Goal: Transaction & Acquisition: Purchase product/service

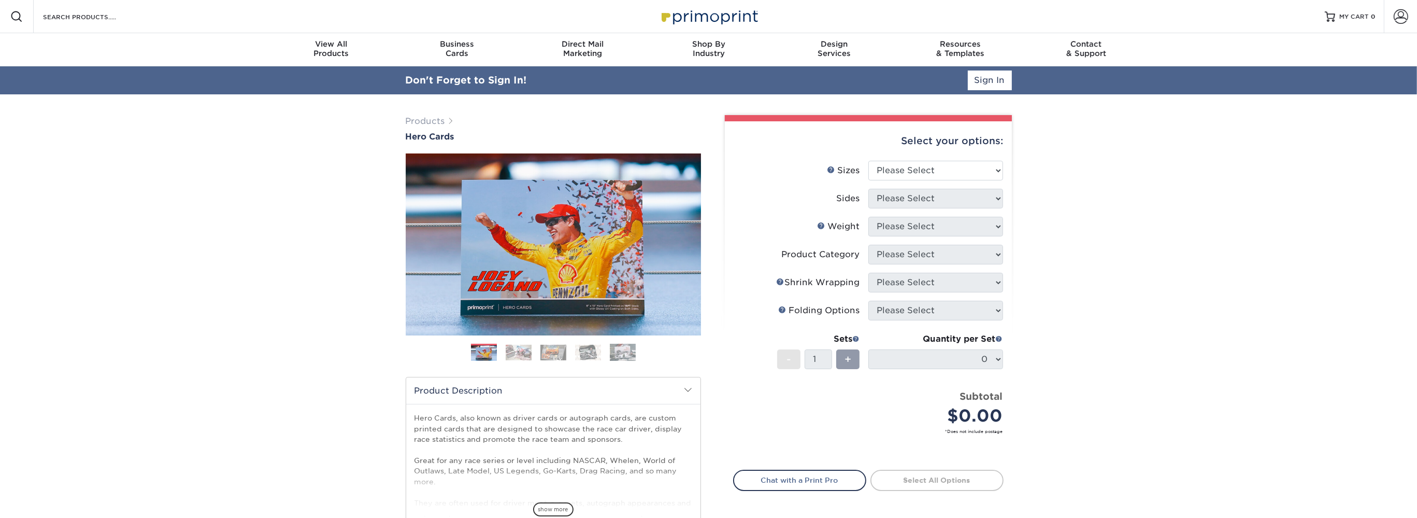
click at [1042, 240] on div "Products Hero Cards Previous Next ," at bounding box center [708, 370] width 1417 height 553
click at [1407, 18] on span at bounding box center [1401, 16] width 15 height 15
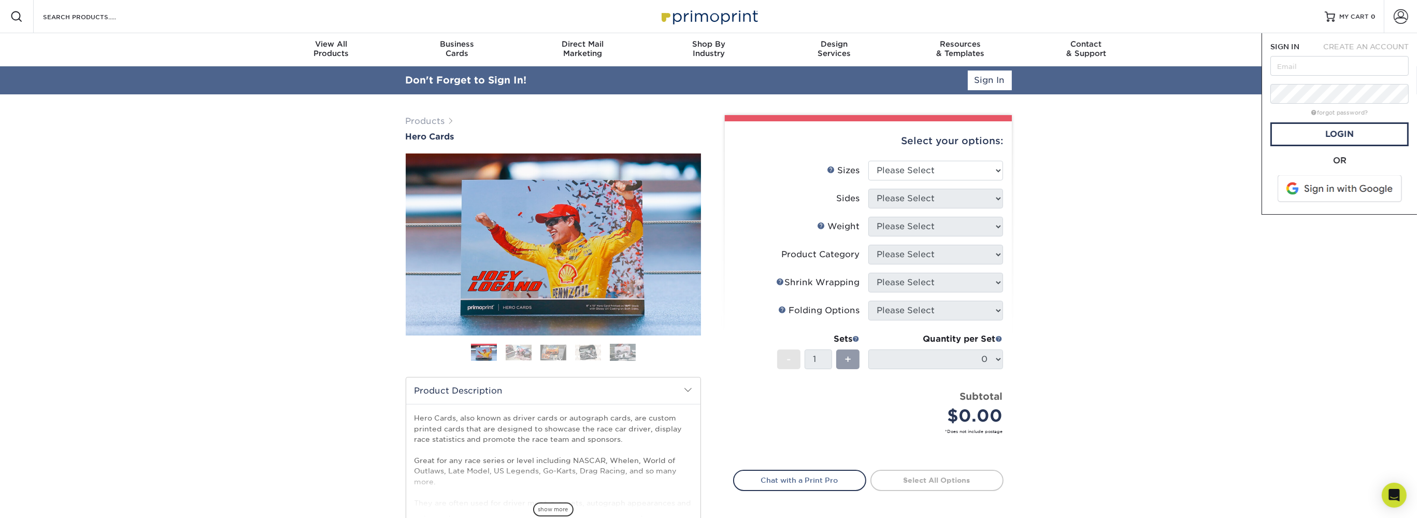
click at [1335, 197] on span at bounding box center [1341, 188] width 132 height 27
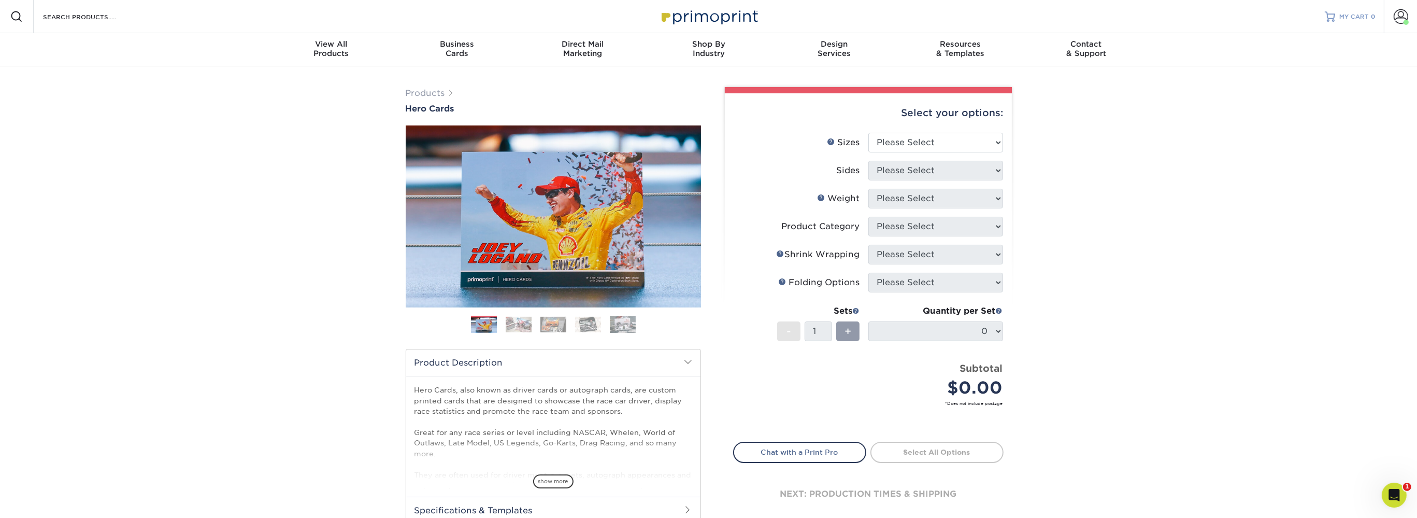
click at [1357, 22] on link "MY CART 0" at bounding box center [1350, 16] width 51 height 33
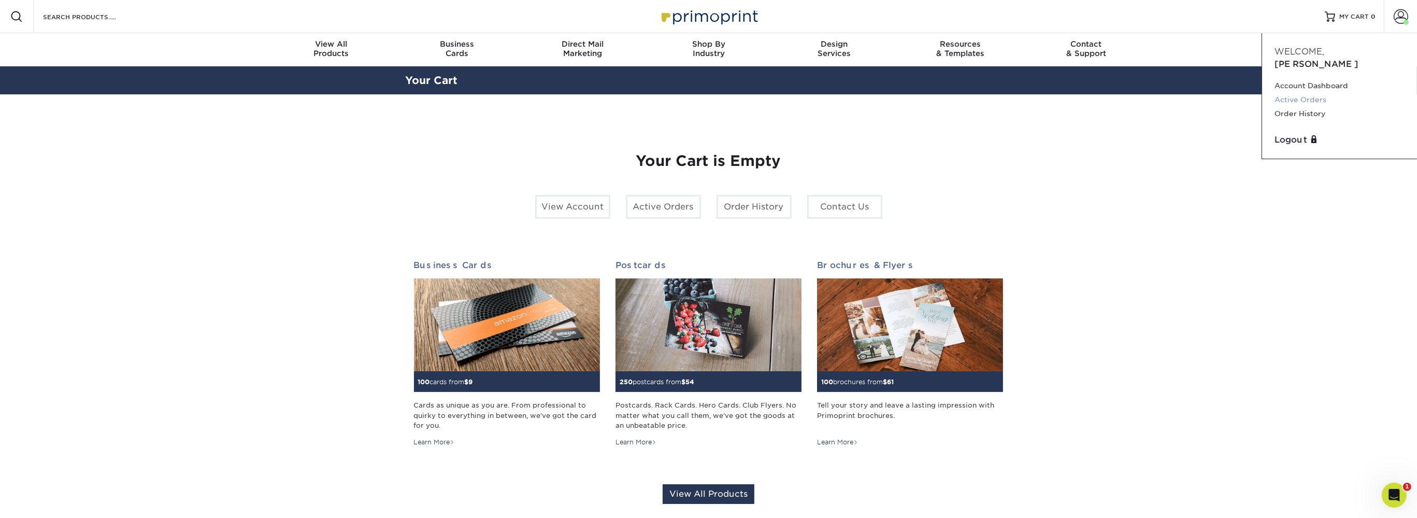
click at [1318, 93] on link "Active Orders" at bounding box center [1340, 100] width 130 height 14
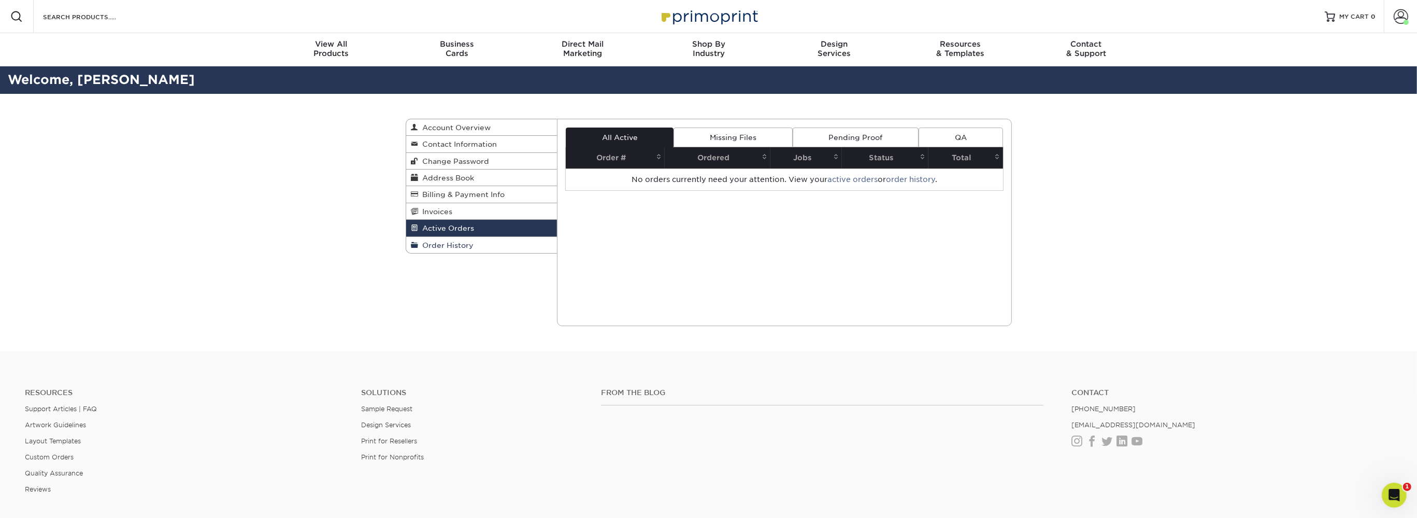
click at [453, 252] on link "Order History" at bounding box center [481, 245] width 151 height 16
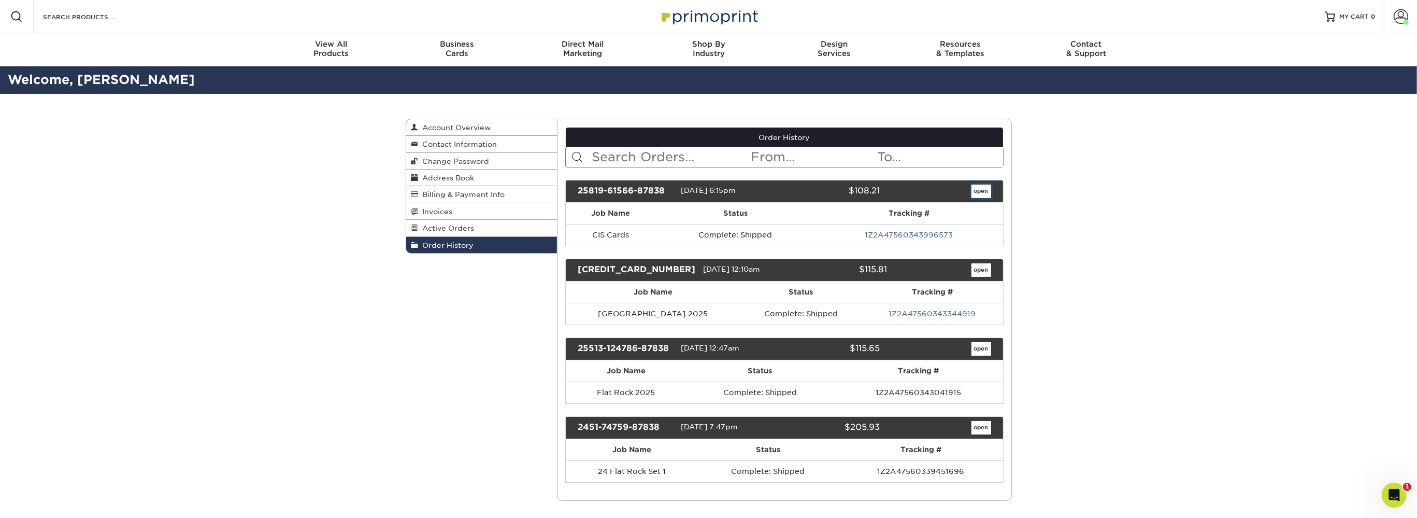
click at [979, 188] on link "open" at bounding box center [982, 190] width 20 height 13
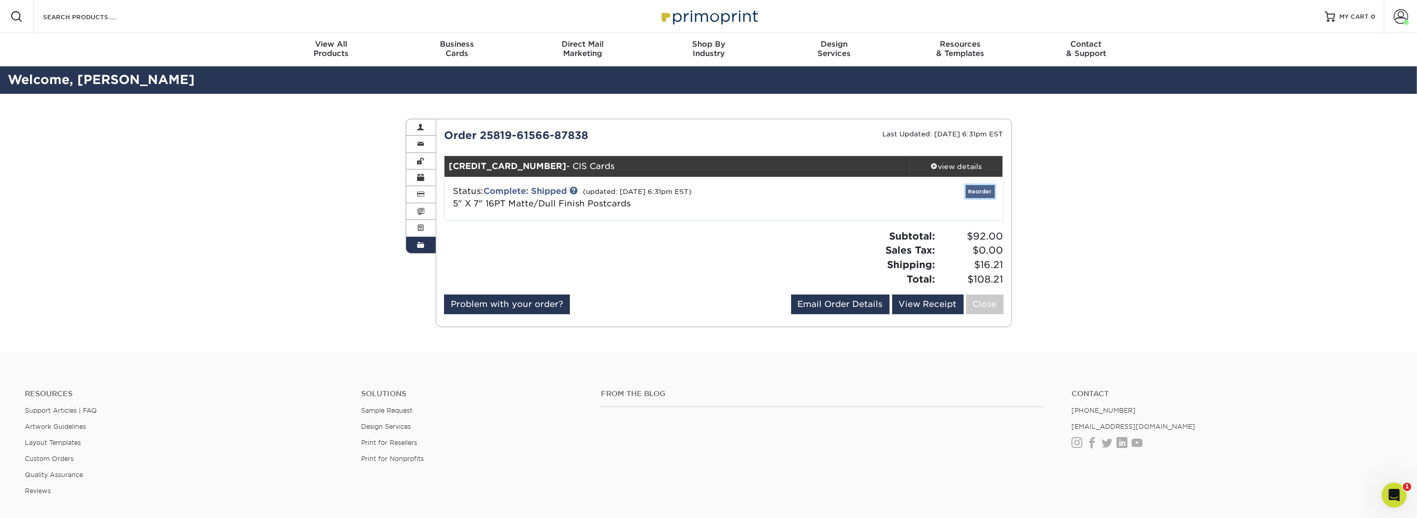
click at [979, 191] on link "Reorder" at bounding box center [980, 191] width 29 height 13
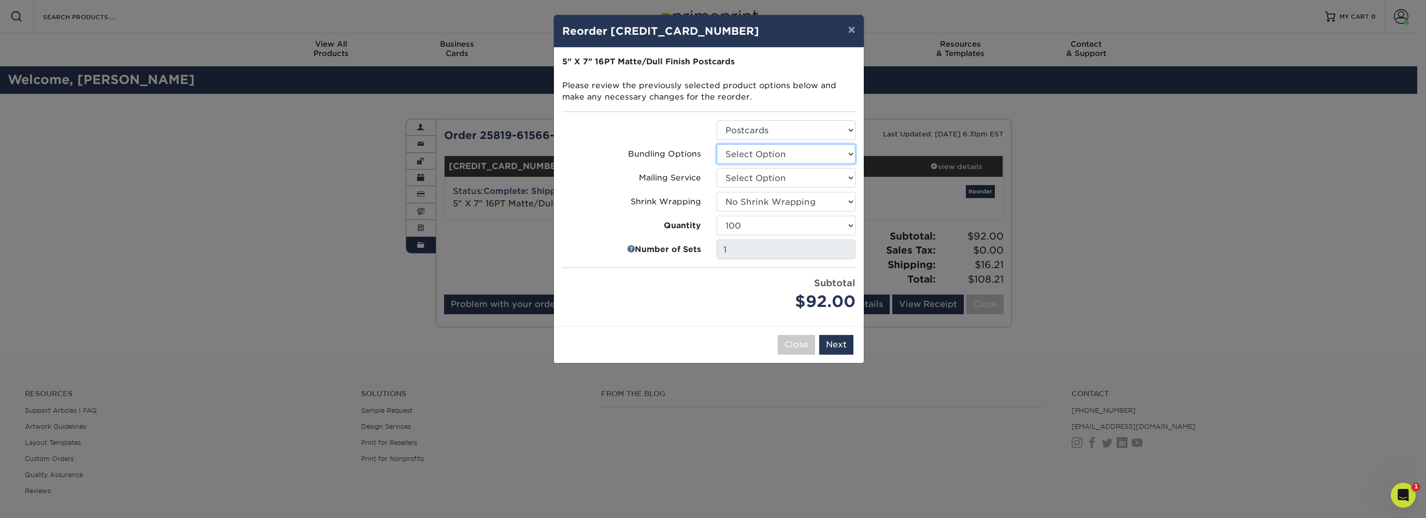
click at [717, 144] on select "Select Option No Bundling Services Yes, Bundles of 50 (+2 Days) Yes, Bundles of…" at bounding box center [786, 154] width 139 height 20
select select "58689abb-25c0-461c-a4c3-a80b627d6649"
click option "No Bundling Services" at bounding box center [0, 0] width 0 height 0
click at [694, 162] on div "Bundling Options" at bounding box center [631, 154] width 154 height 20
click at [717, 168] on select "Select Option No Direct Mailing Service No, I will mail/stamp/imprint Direct Ma…" at bounding box center [786, 178] width 139 height 20
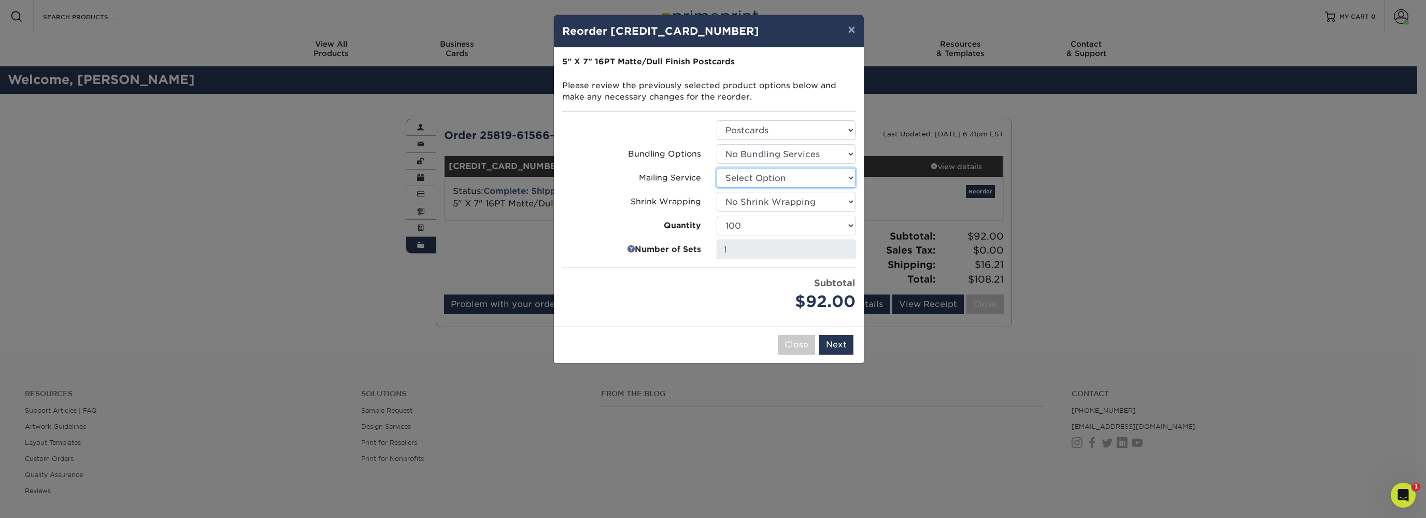
select select "3e5e9bdd-d78a-4c28-a41d-fe1407925ca6"
click option "No Direct Mailing Service" at bounding box center [0, 0] width 0 height 0
click at [717, 192] on select "Select Option Shrink Wrap 100 Per Package No Shrink Wrapping Shrink Wrap 50 Per…" at bounding box center [786, 202] width 139 height 20
click at [666, 187] on div "Mailing Service" at bounding box center [631, 178] width 154 height 20
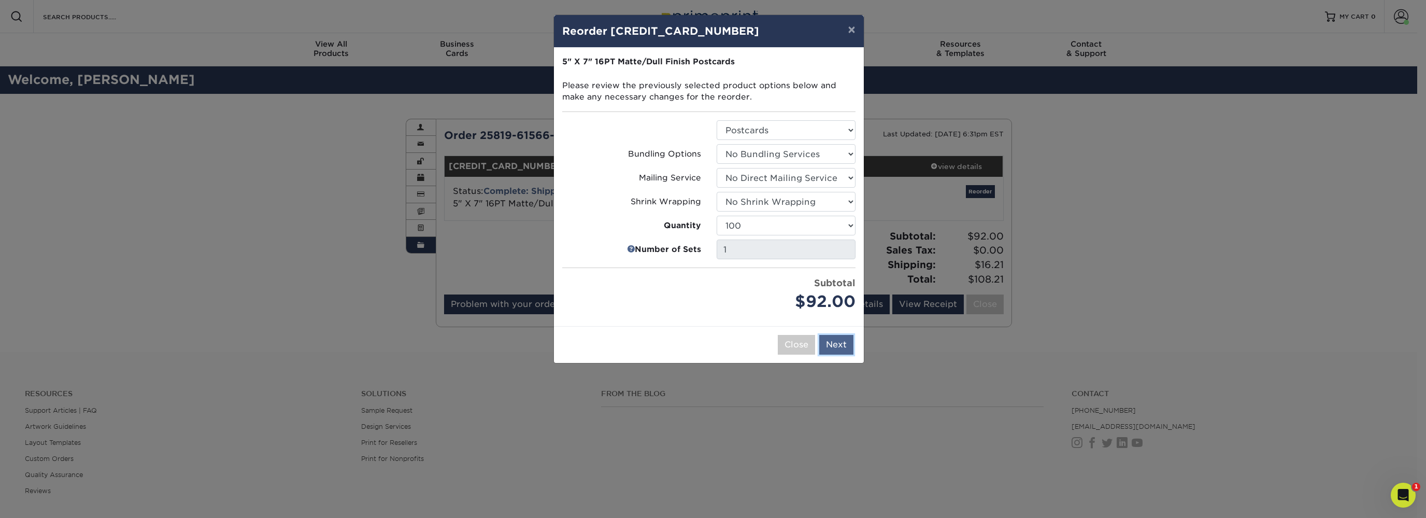
click at [840, 346] on button "Next" at bounding box center [836, 345] width 34 height 20
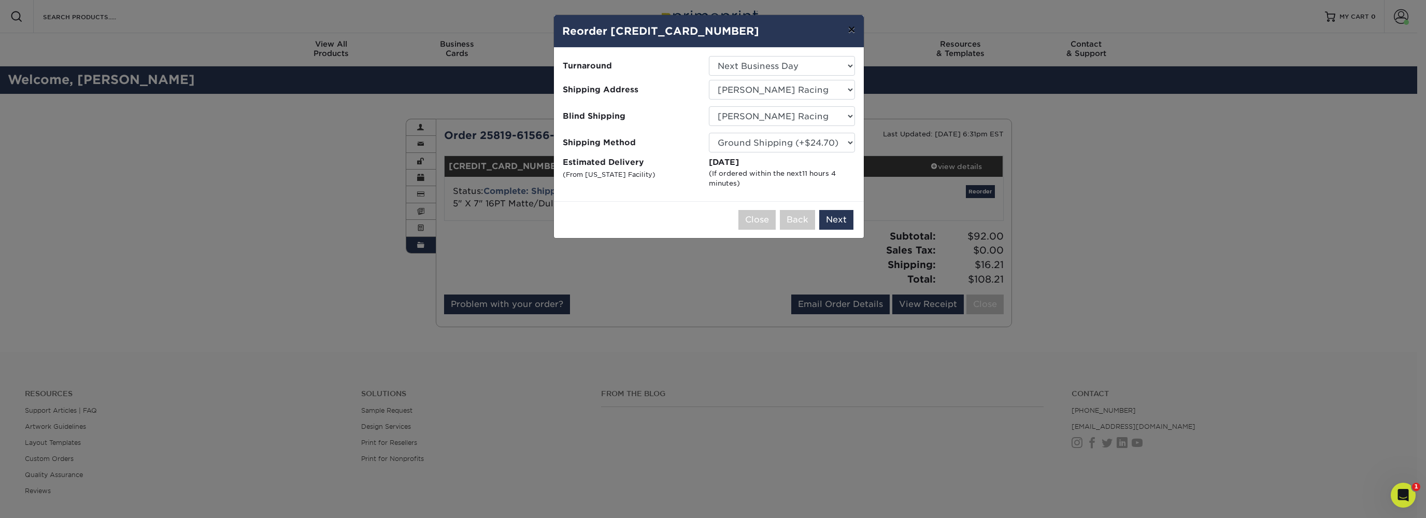
click at [850, 34] on button "×" at bounding box center [851, 29] width 24 height 29
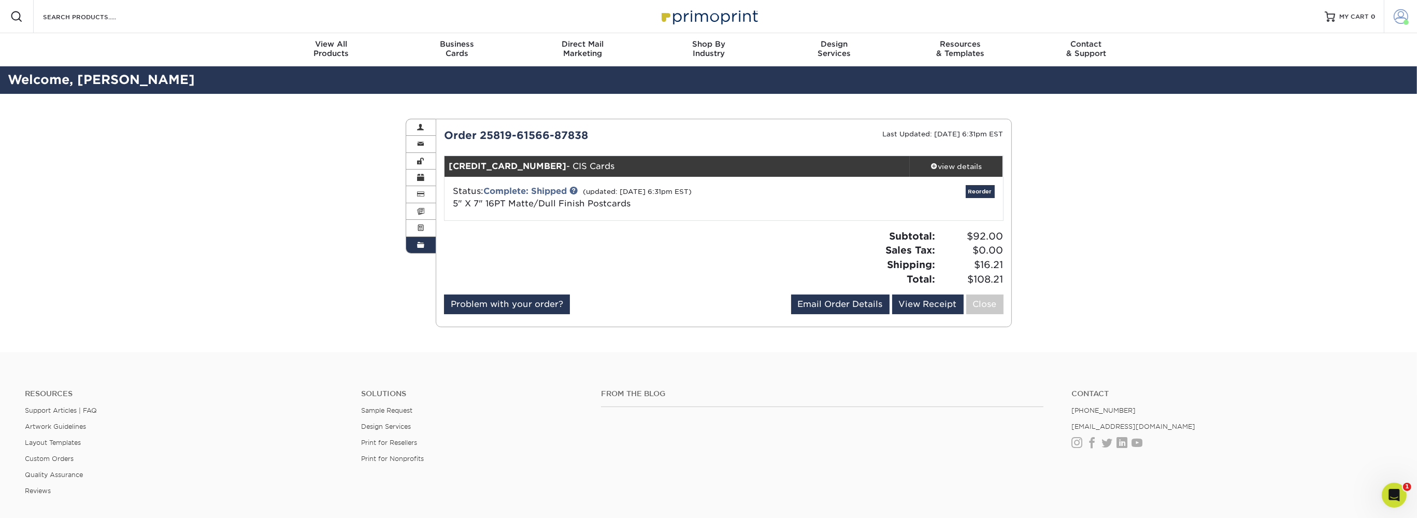
click at [1398, 19] on span at bounding box center [1401, 16] width 15 height 15
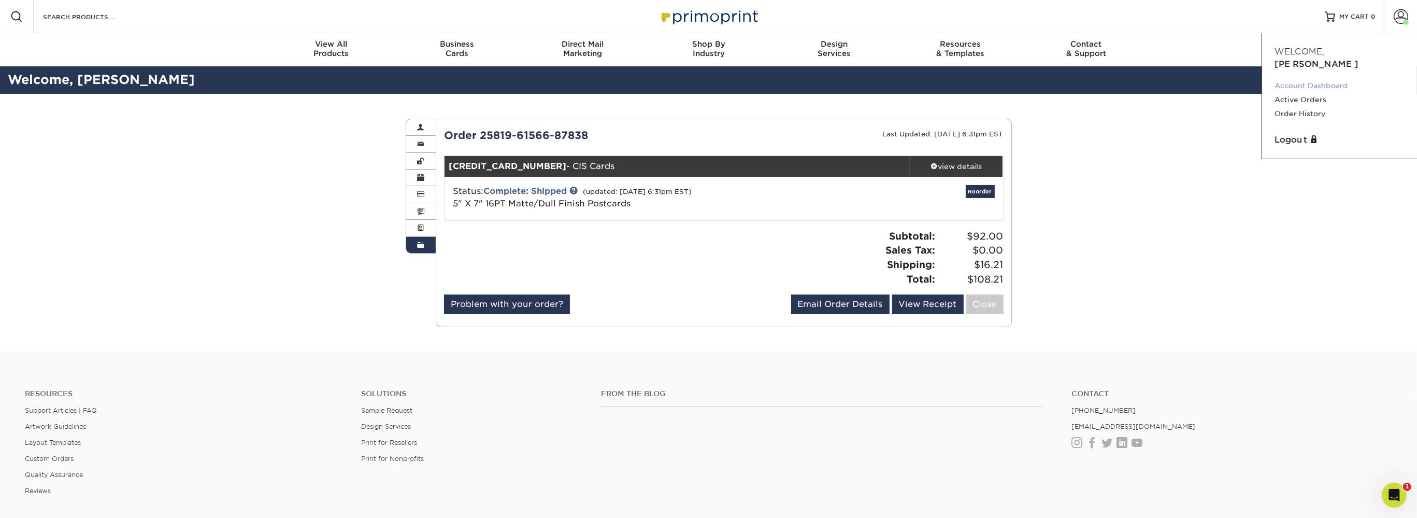
click at [1317, 79] on link "Account Dashboard" at bounding box center [1340, 86] width 130 height 14
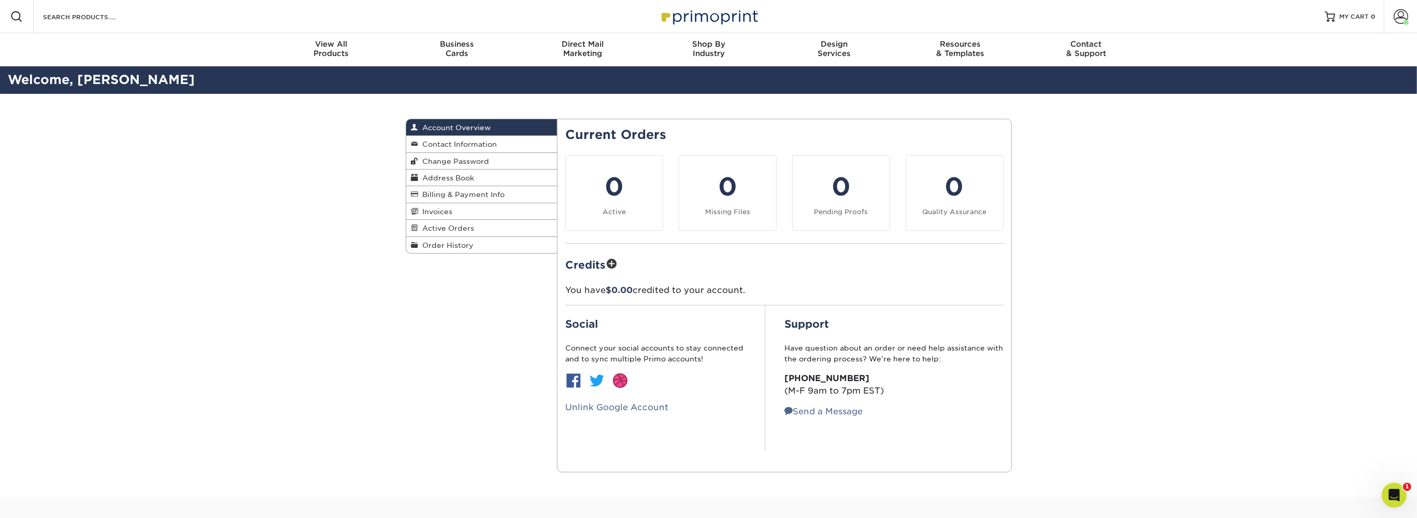
click at [704, 14] on img at bounding box center [709, 16] width 104 height 22
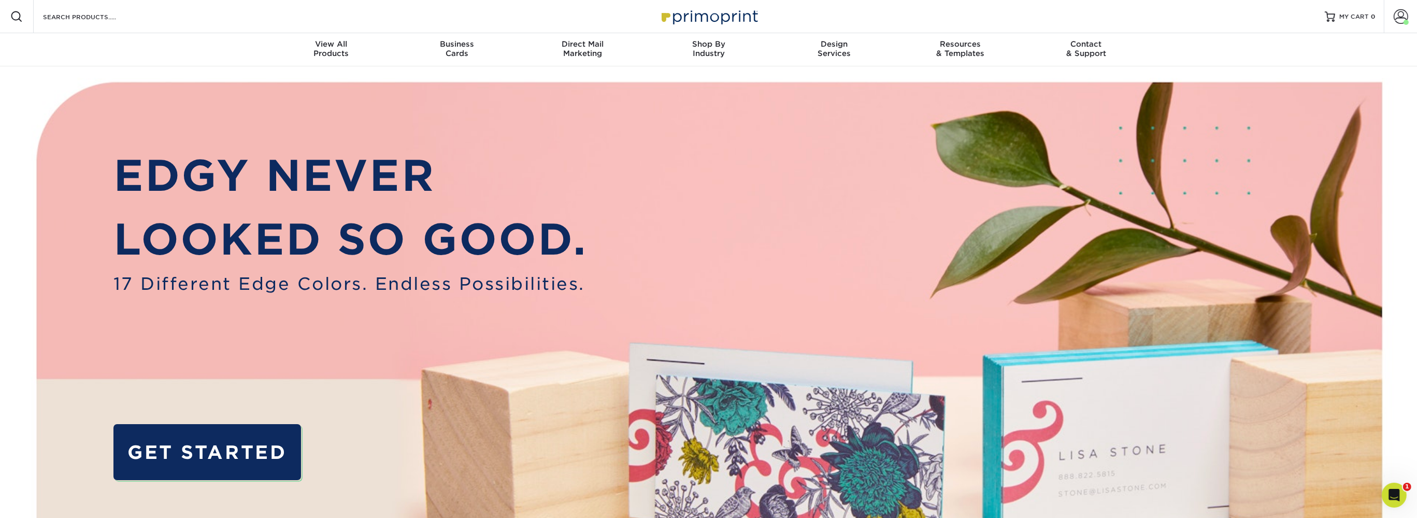
click at [1138, 22] on div "Resources Menu Search Products Account [PERSON_NAME] Account Dashboard Active O…" at bounding box center [708, 16] width 1417 height 33
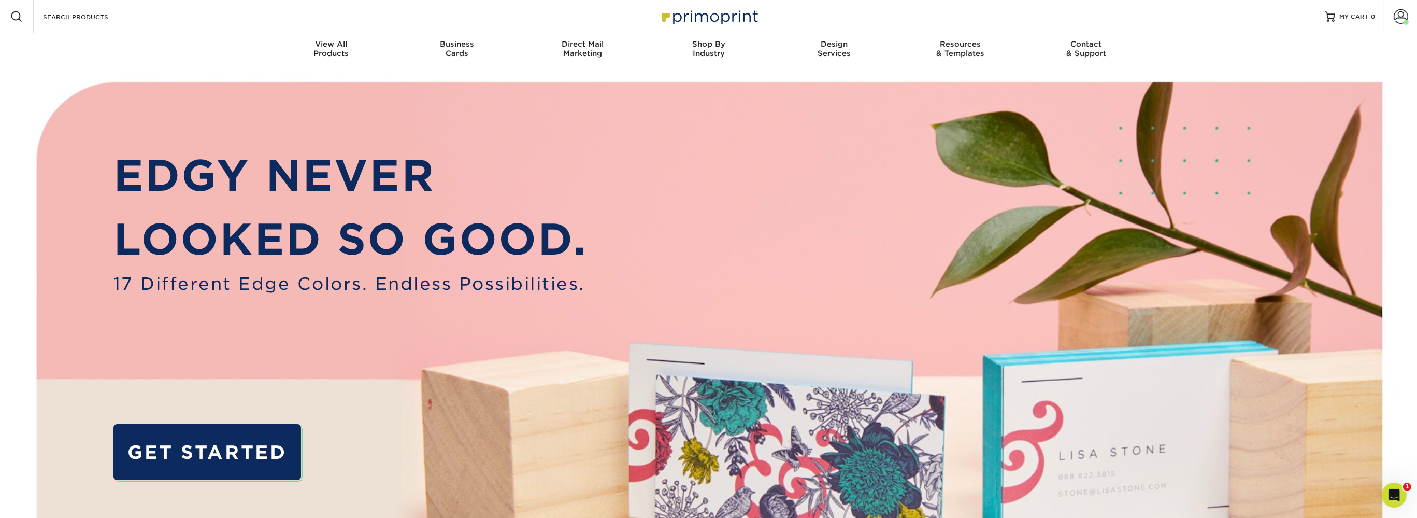
click at [1138, 22] on div "Resources Menu Search Products Account [PERSON_NAME] Account Dashboard Active O…" at bounding box center [708, 16] width 1417 height 33
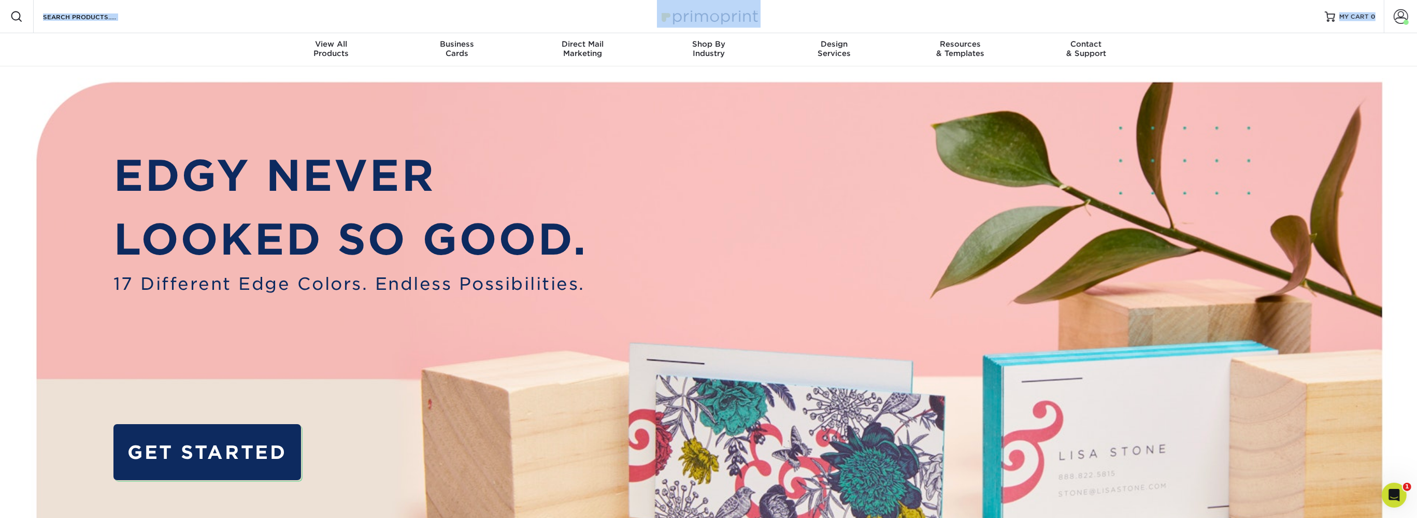
click at [1138, 22] on div "Resources Menu Search Products Account [PERSON_NAME] Account Dashboard Active O…" at bounding box center [708, 16] width 1417 height 33
click at [1148, 20] on div "Resources Menu Search Products Account [PERSON_NAME] Account Dashboard Active O…" at bounding box center [708, 16] width 1417 height 33
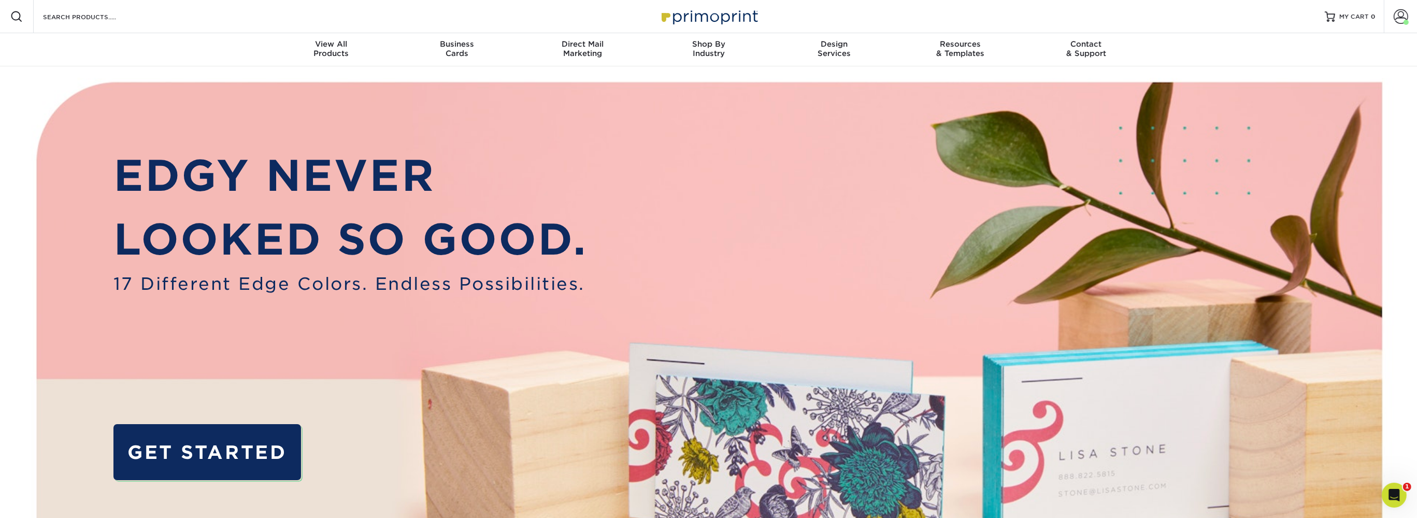
click at [1148, 20] on div "Resources Menu Search Products Account [PERSON_NAME] Account Dashboard Active O…" at bounding box center [708, 16] width 1417 height 33
click at [1159, 20] on div "Resources Menu Search Products Account [PERSON_NAME] Account Dashboard Active O…" at bounding box center [708, 16] width 1417 height 33
